Goal: Task Accomplishment & Management: Manage account settings

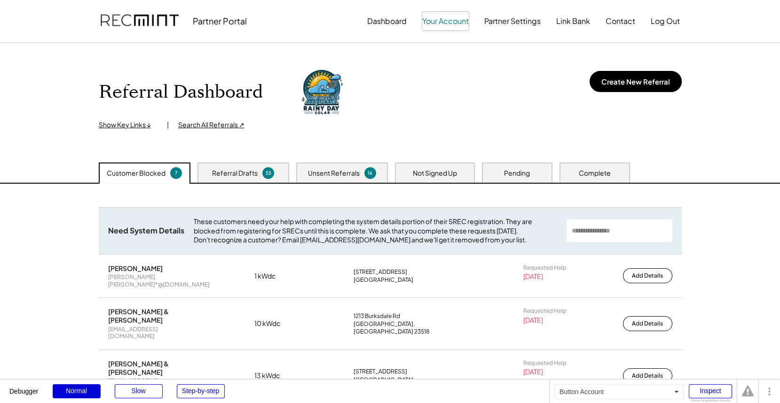
click at [449, 19] on button "Your Account" at bounding box center [445, 21] width 47 height 19
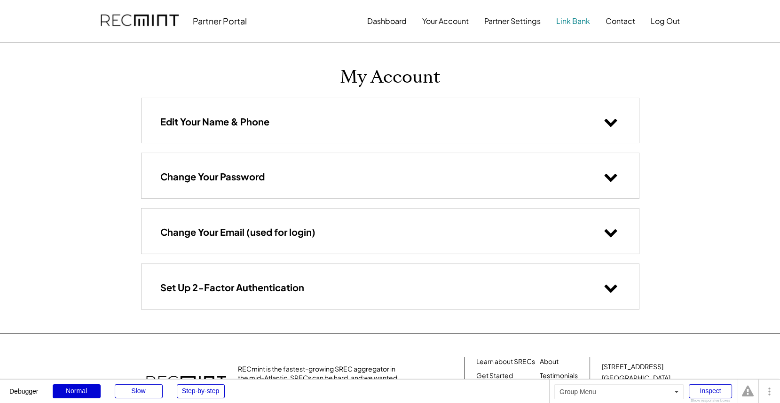
click at [577, 24] on button "Link Bank" at bounding box center [573, 21] width 34 height 19
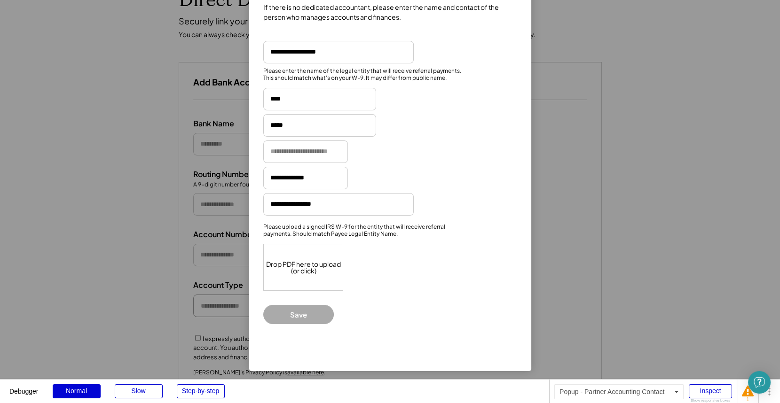
scroll to position [88, 0]
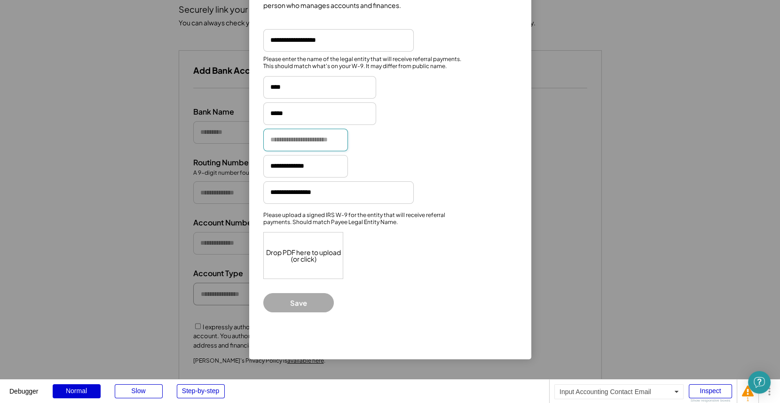
click at [295, 135] on input "email" at bounding box center [305, 140] width 85 height 23
type input "**********"
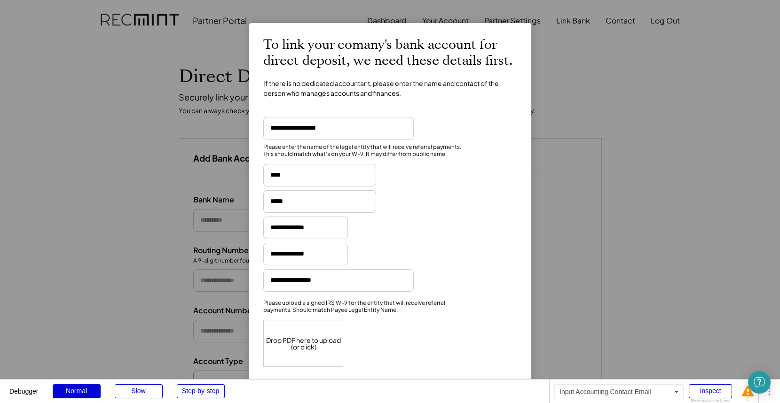
scroll to position [0, 0]
click at [335, 131] on input "input" at bounding box center [338, 128] width 150 height 23
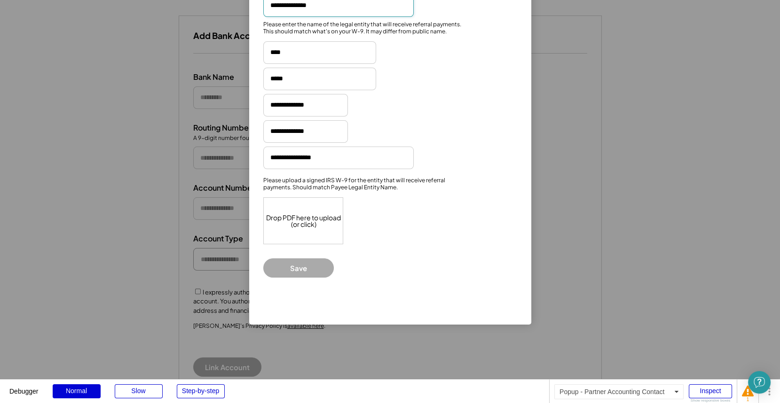
scroll to position [162, 0]
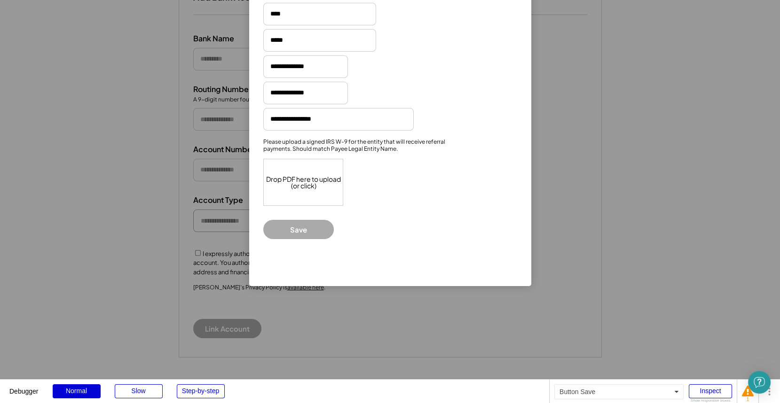
type input "**********"
click at [302, 221] on button "Save" at bounding box center [298, 229] width 70 height 19
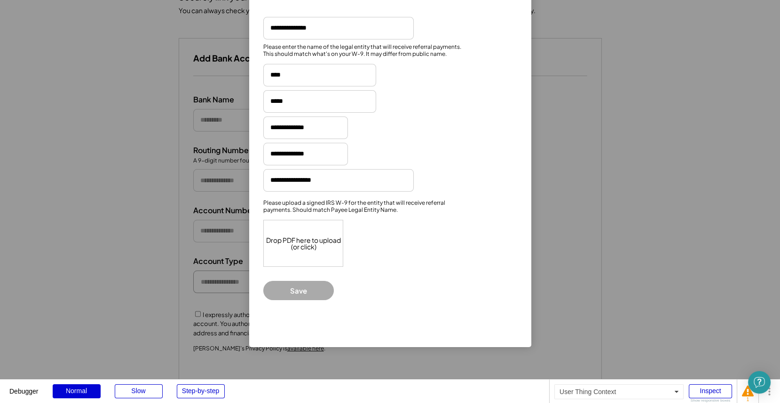
scroll to position [81, 0]
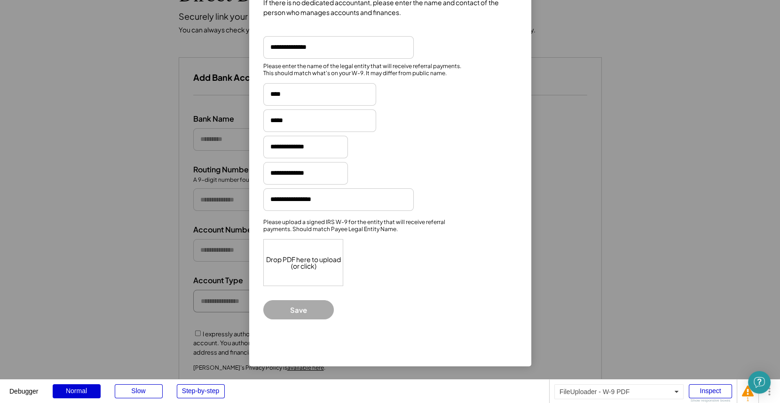
click at [297, 255] on div "Drop PDF here to upload (or click)" at bounding box center [304, 263] width 80 height 46
click at [304, 305] on button "Save" at bounding box center [298, 309] width 70 height 19
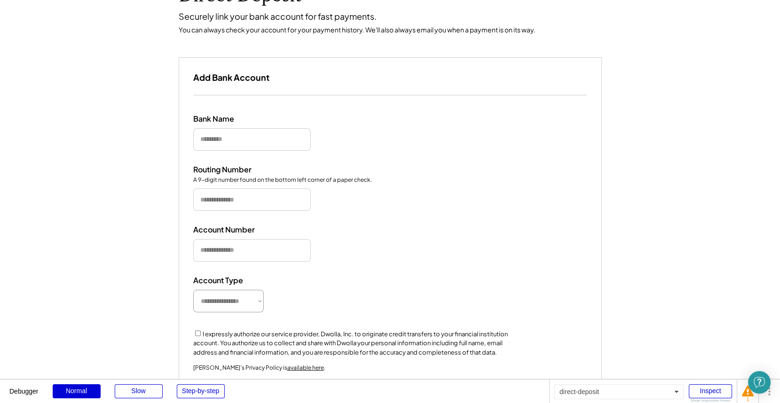
scroll to position [0, 0]
